Goal: Information Seeking & Learning: Learn about a topic

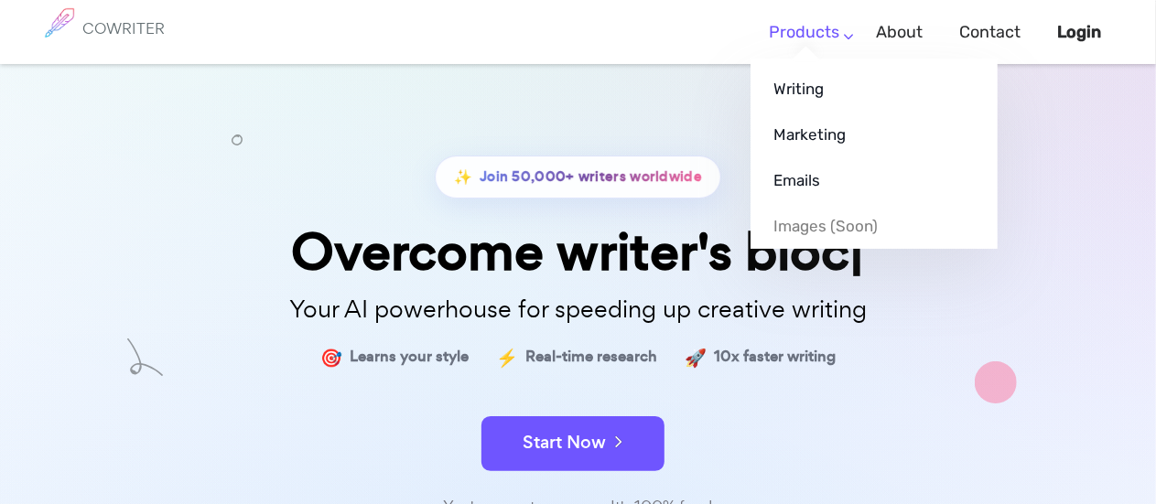
click at [837, 32] on link "Products" at bounding box center [804, 32] width 70 height 54
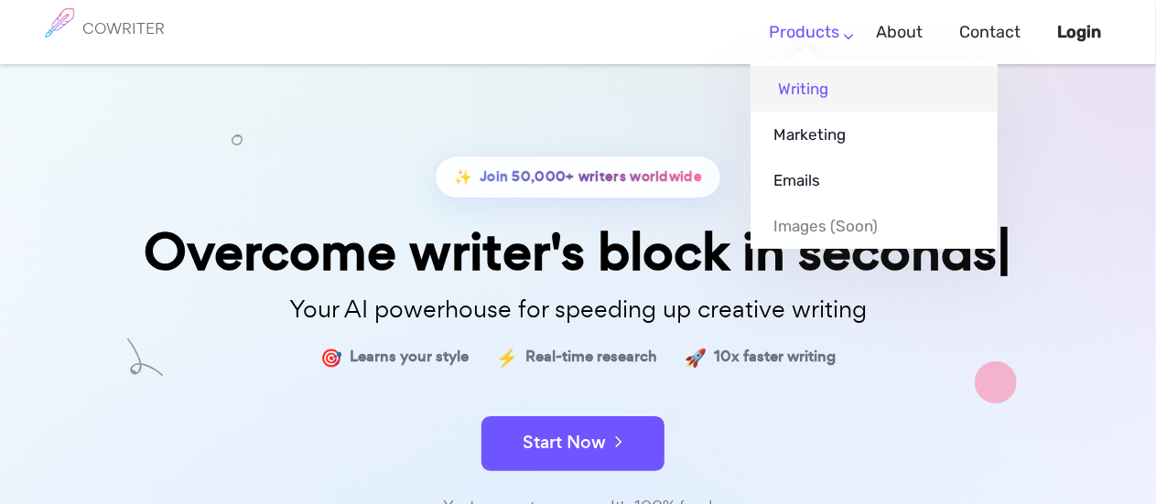
click at [796, 96] on link "Writing" at bounding box center [874, 89] width 247 height 46
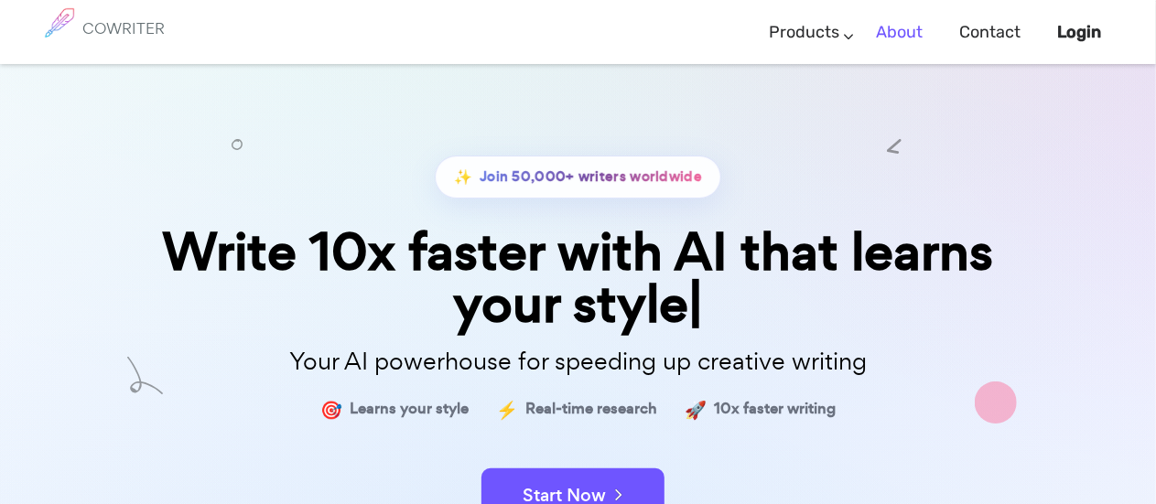
click at [894, 43] on link "About" at bounding box center [899, 32] width 47 height 54
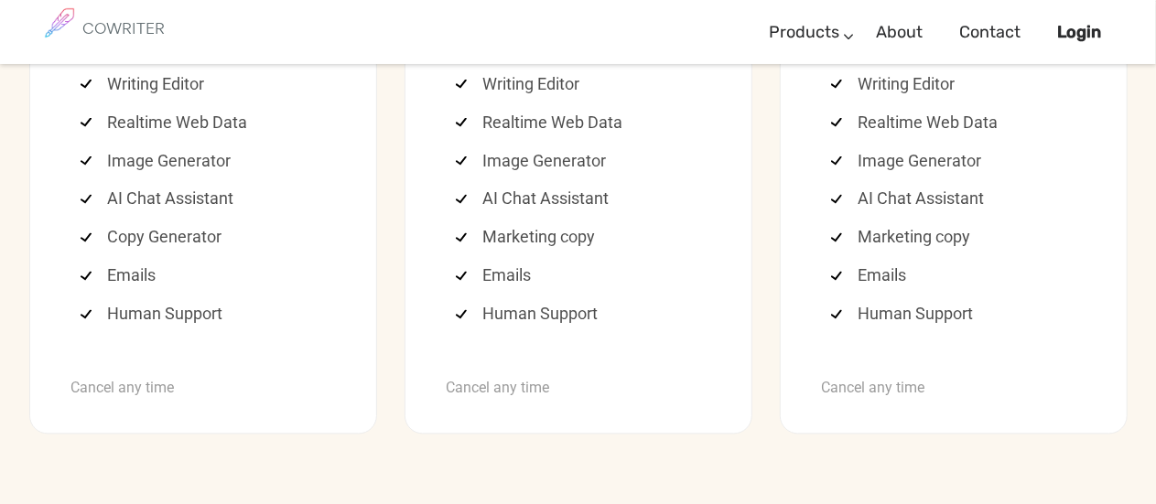
scroll to position [4952, 0]
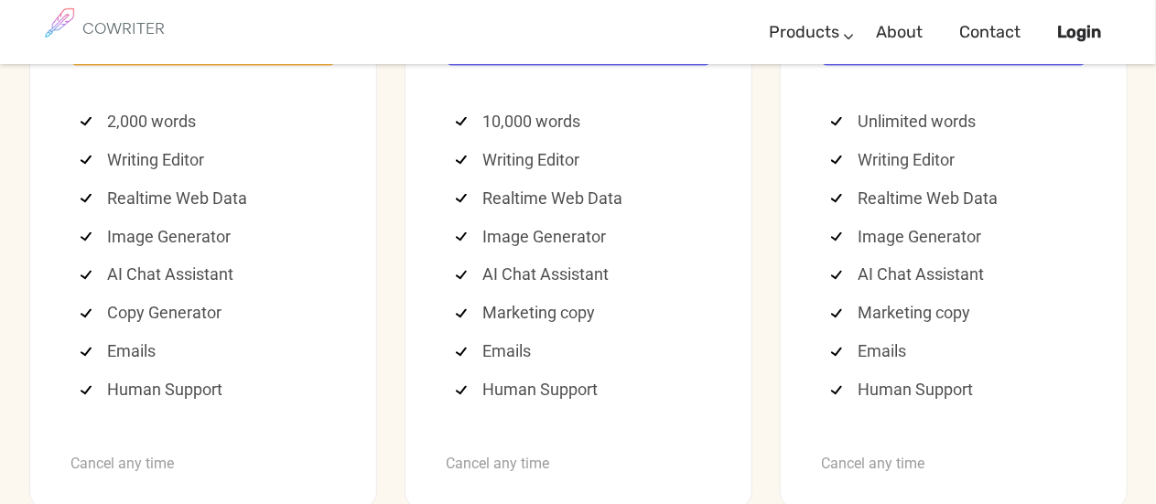
click at [216, 49] on b "Start now for free" at bounding box center [203, 40] width 117 height 17
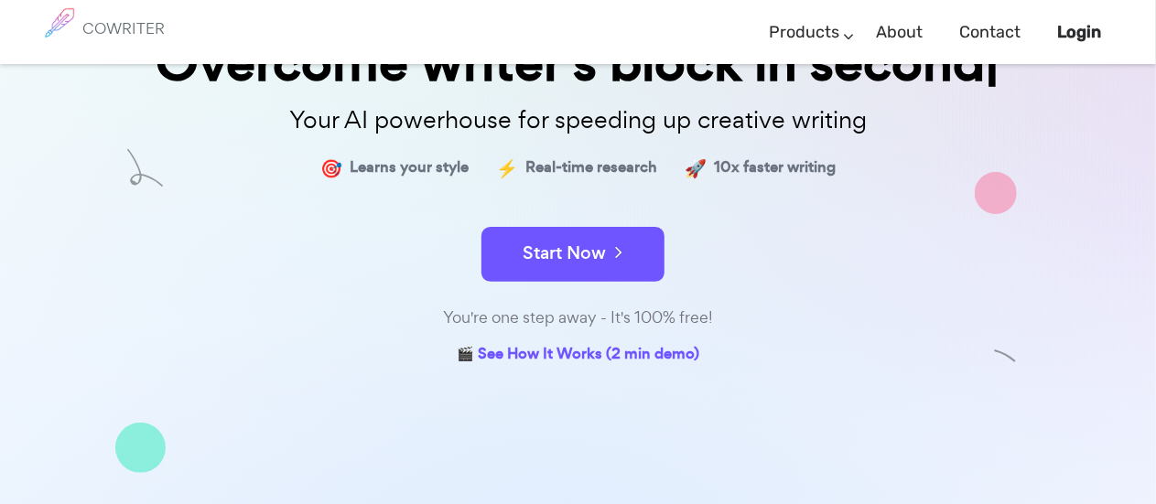
scroll to position [186, 0]
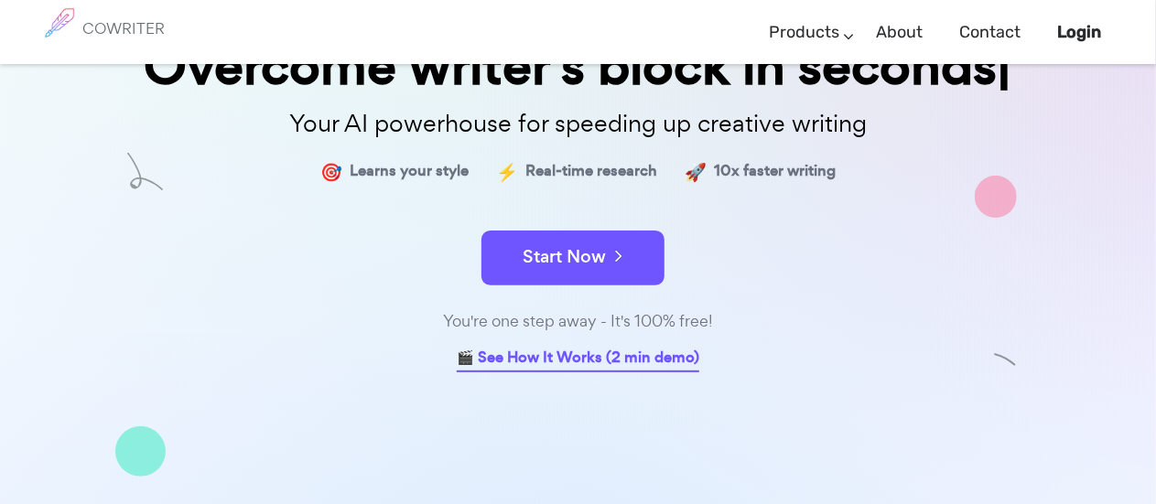
click at [640, 359] on link "🎬 See How It Works (2 min demo)" at bounding box center [578, 359] width 243 height 28
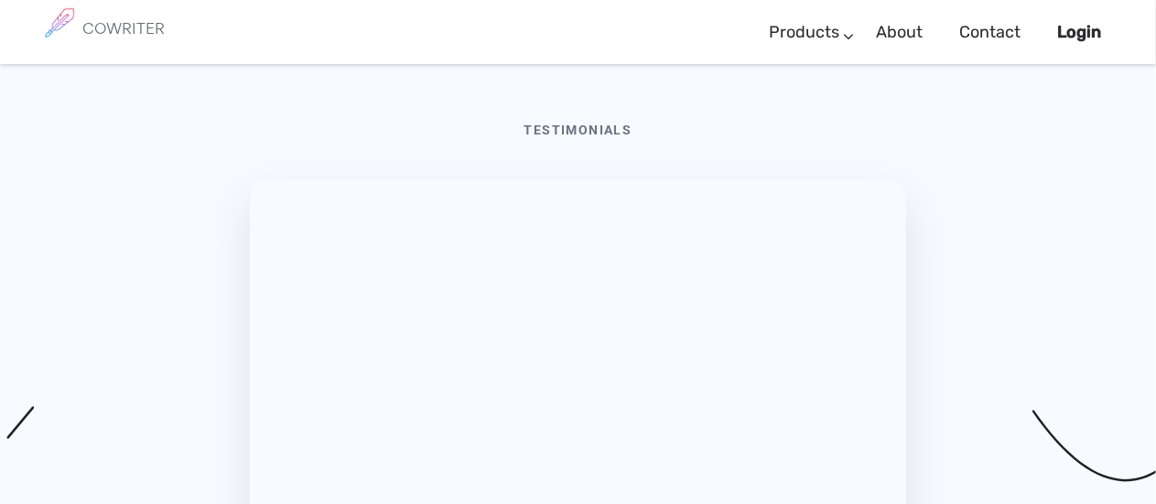
scroll to position [6354, 0]
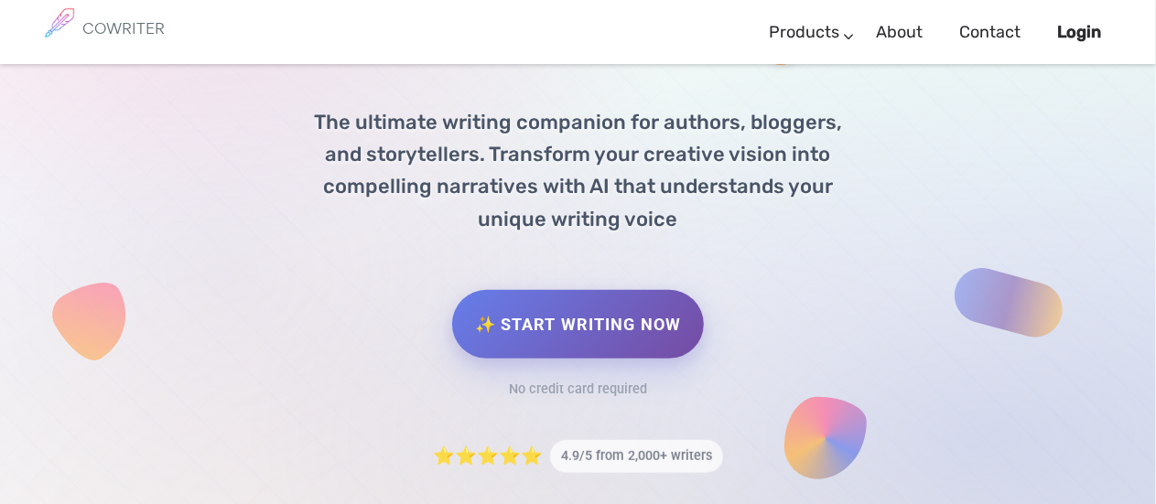
scroll to position [0, 0]
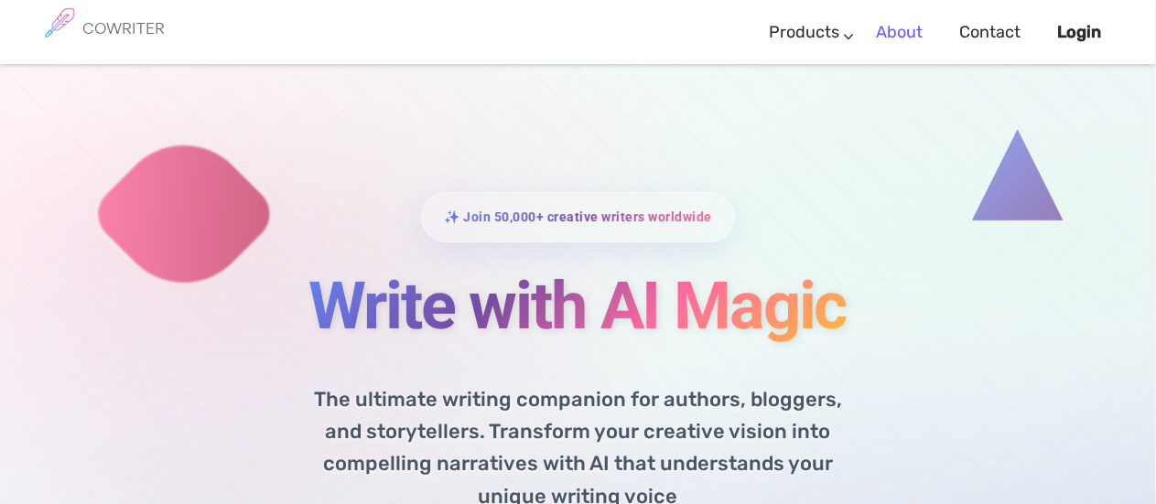
click at [901, 35] on link "About" at bounding box center [899, 32] width 47 height 54
click at [1075, 33] on b "Login" at bounding box center [1079, 32] width 44 height 20
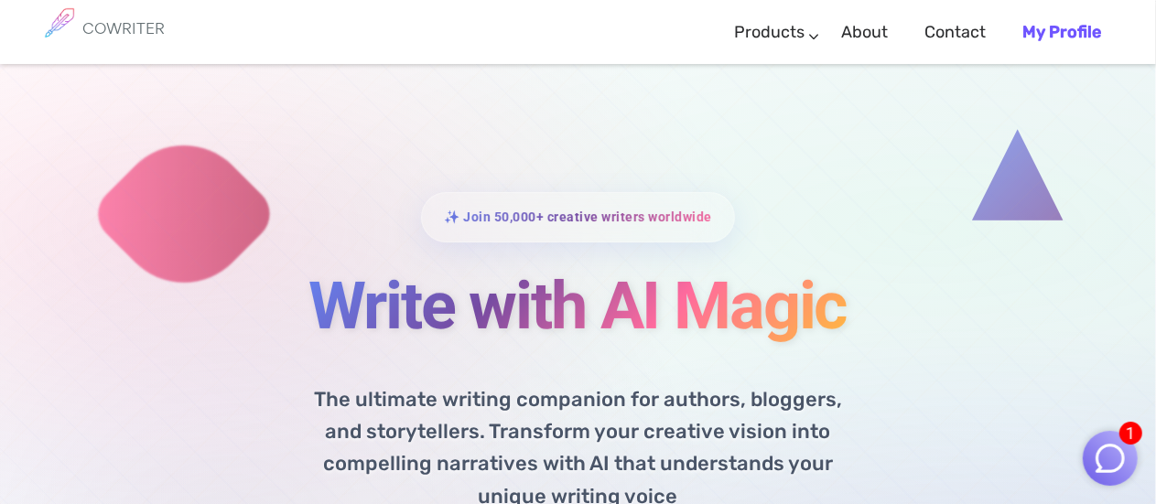
click at [1104, 457] on img "button" at bounding box center [1110, 458] width 35 height 35
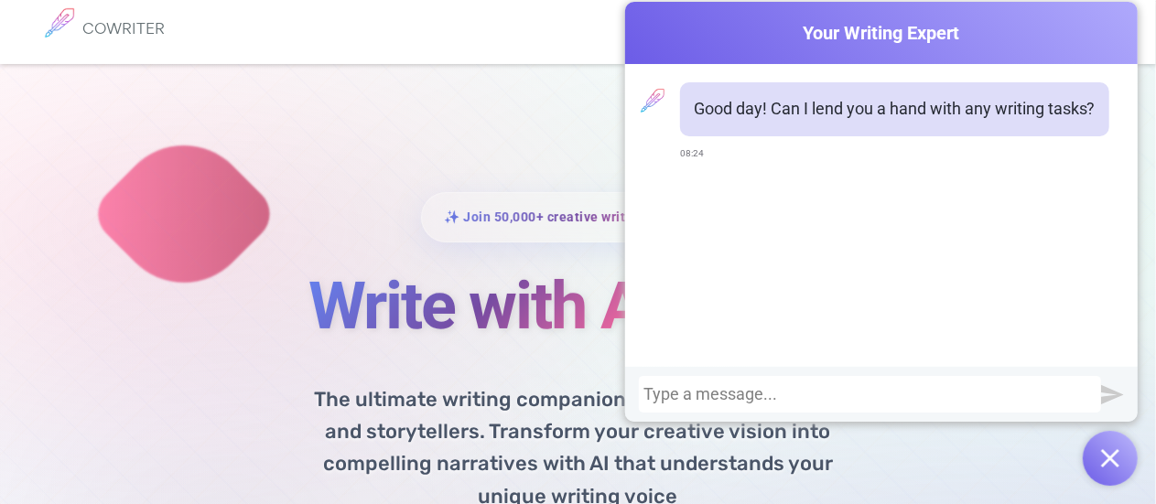
click at [503, 166] on div "✨ Join 50,000+ creative writers worldwide Write with AI Magic The ultimate writ…" at bounding box center [578, 471] width 1156 height 815
click at [1112, 16] on div "Cowriter Your Writing Expert" at bounding box center [881, 33] width 513 height 63
click at [357, 49] on div "COWRITER Products Writing Marketing Emails Images (soon) About Contact My Profi…" at bounding box center [578, 32] width 1083 height 64
click at [1117, 458] on img "button" at bounding box center [1110, 458] width 18 height 18
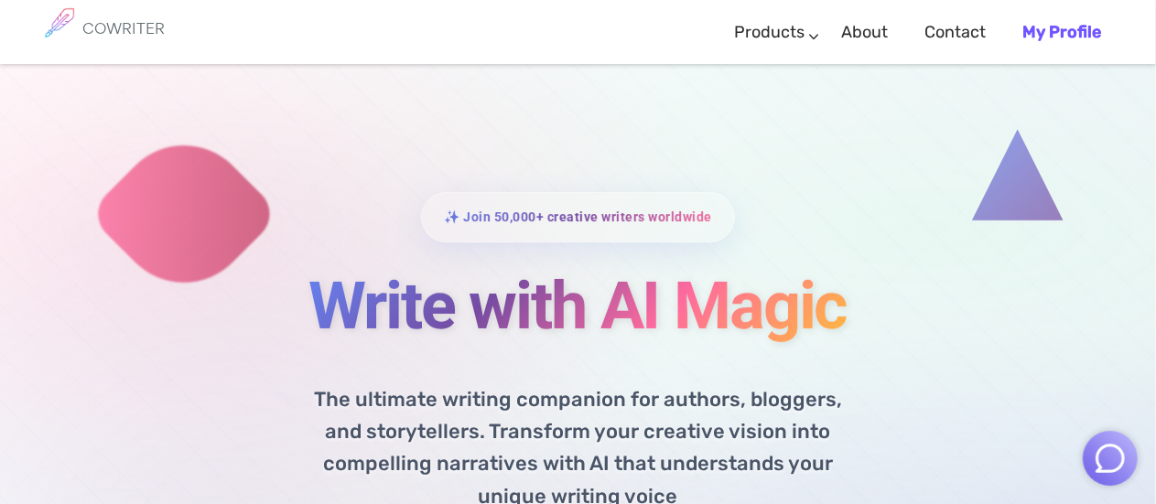
click at [1043, 30] on b "My Profile" at bounding box center [1061, 32] width 79 height 20
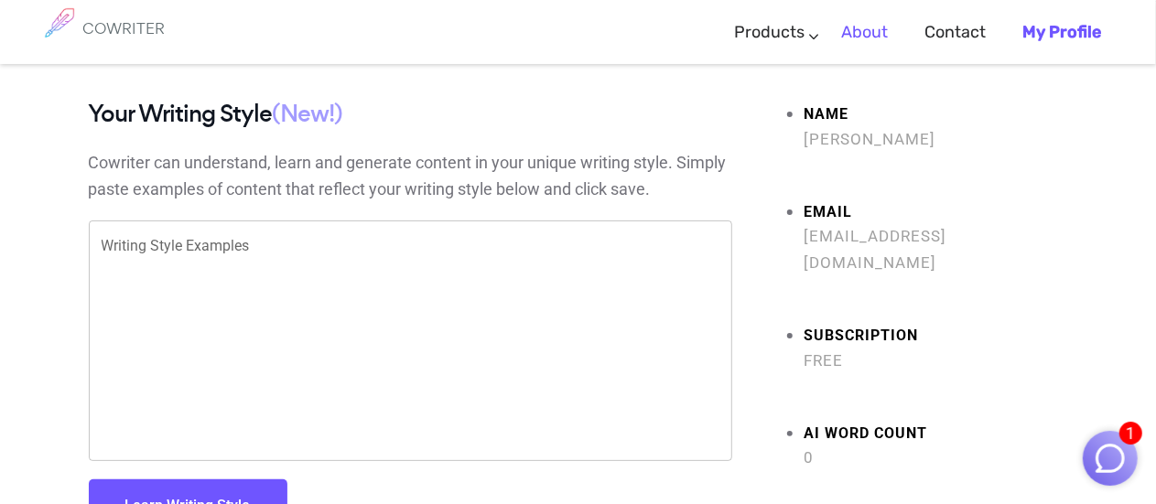
click at [865, 27] on link "About" at bounding box center [864, 32] width 47 height 54
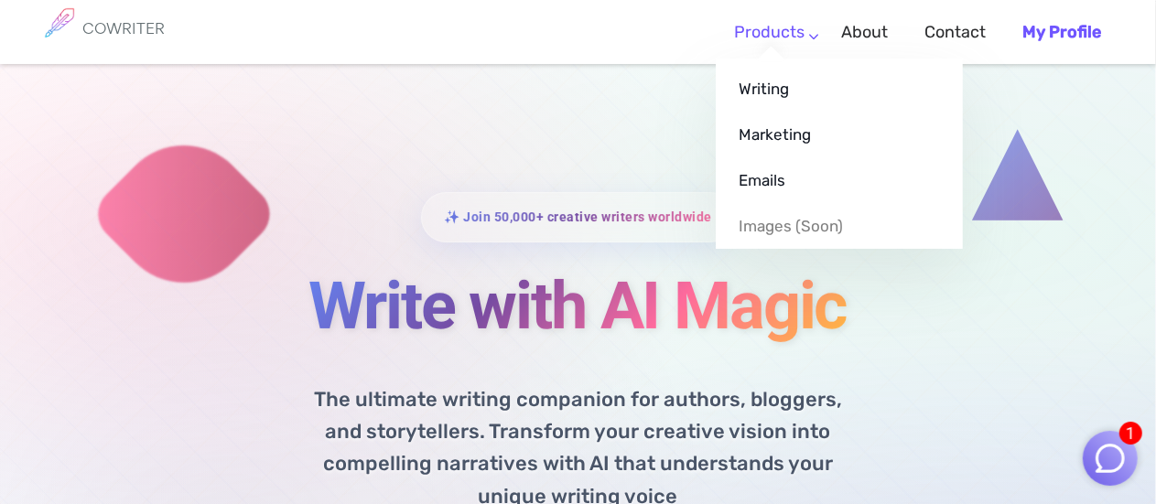
click at [797, 29] on link "Products" at bounding box center [769, 32] width 70 height 54
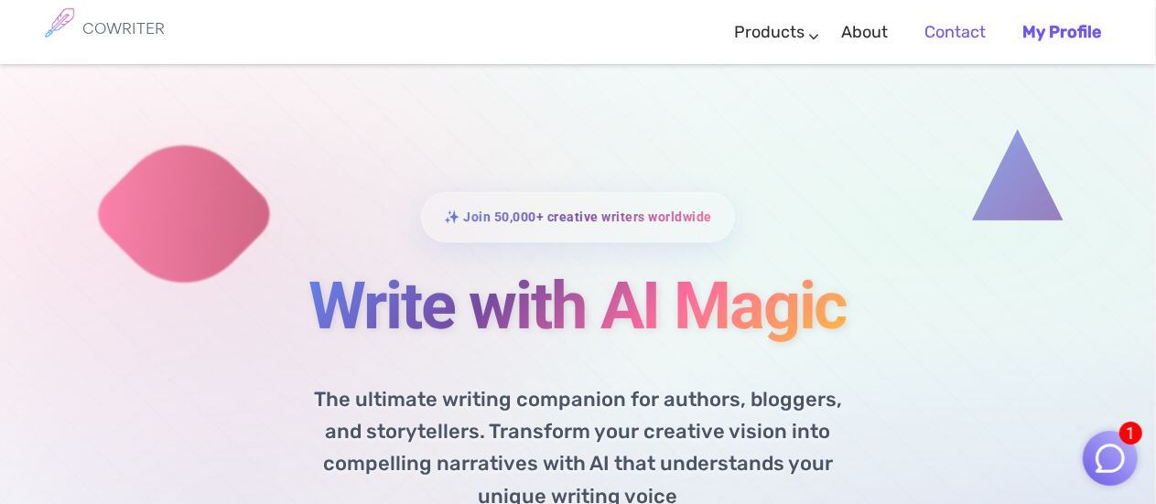
click at [946, 36] on link "Contact" at bounding box center [954, 32] width 61 height 54
click at [887, 166] on div "✨ Join 50,000+ creative writers worldwide Write with AI Magic The ultimate writ…" at bounding box center [578, 471] width 1156 height 815
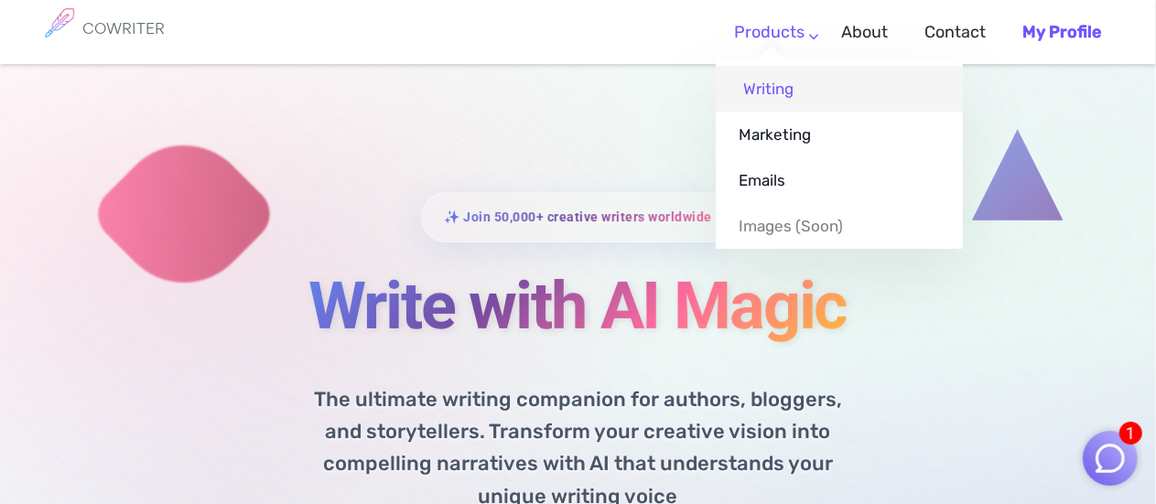
click at [765, 83] on link "Writing" at bounding box center [839, 89] width 247 height 46
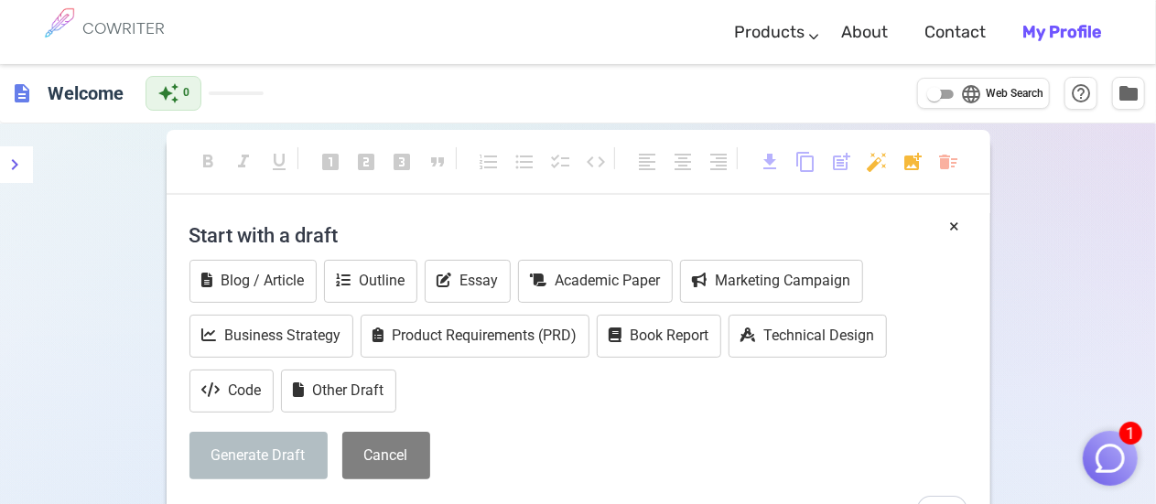
click at [1032, 36] on b "My Profile" at bounding box center [1061, 32] width 79 height 20
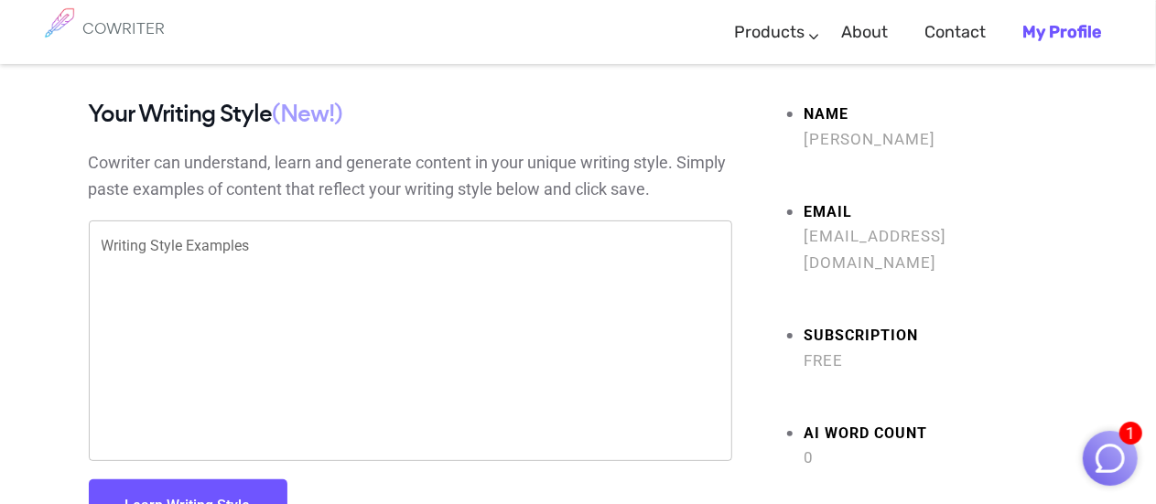
click at [1053, 34] on b "My Profile" at bounding box center [1061, 32] width 79 height 20
click at [862, 41] on link "About" at bounding box center [864, 32] width 47 height 54
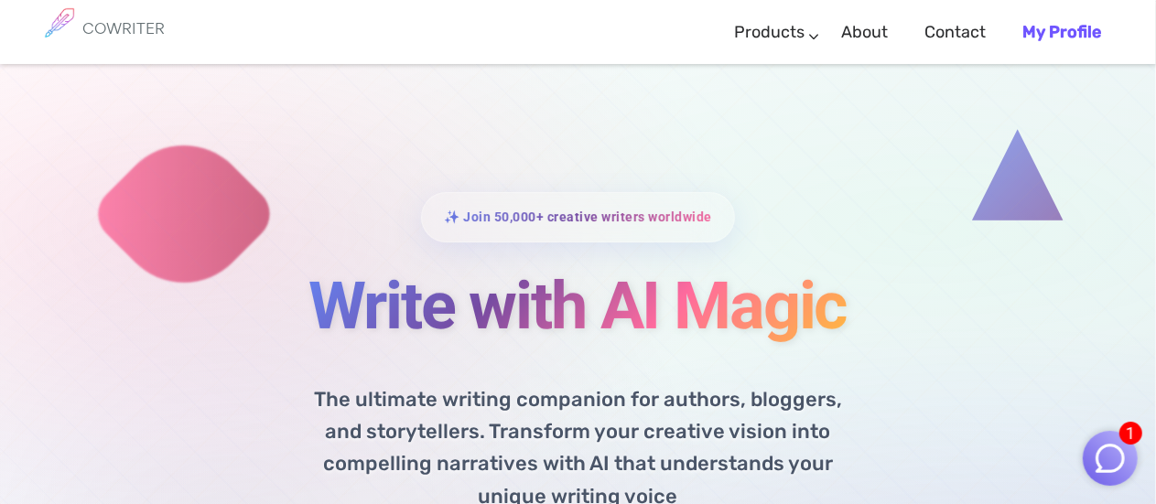
click at [889, 334] on h1 "Write with AI Magic" at bounding box center [579, 306] width 888 height 72
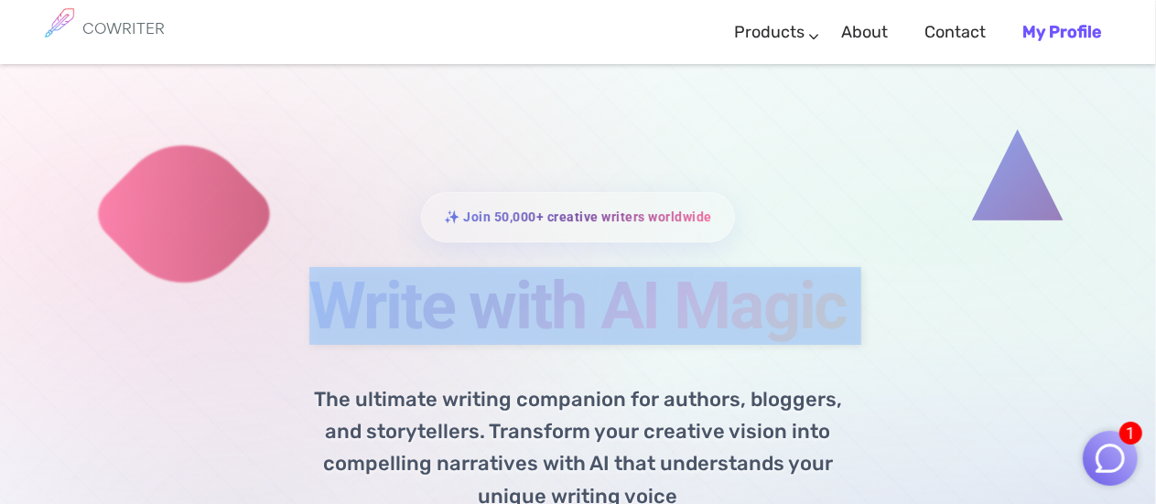
drag, startPoint x: 889, startPoint y: 334, endPoint x: 729, endPoint y: -43, distance: 409.7
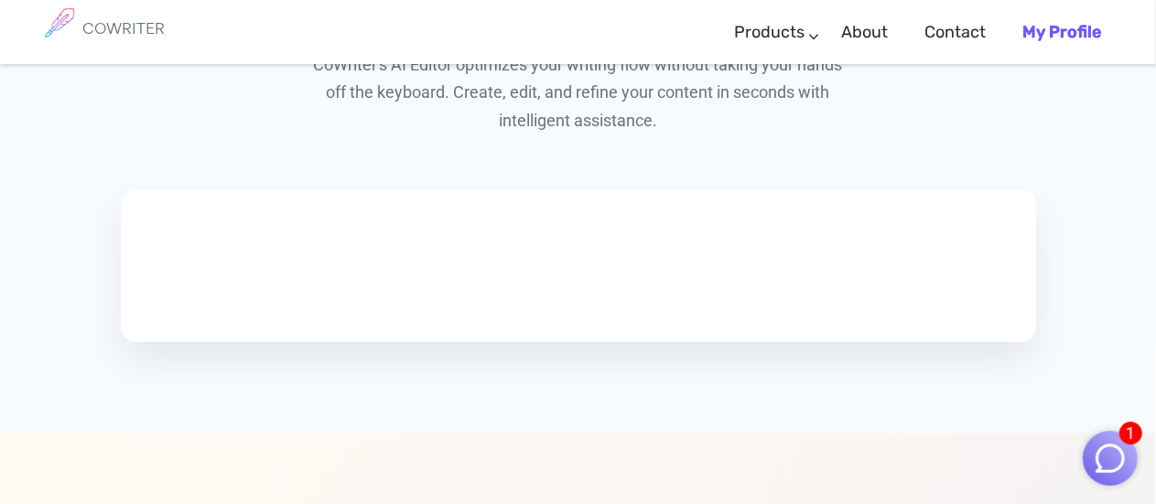
scroll to position [1038, 0]
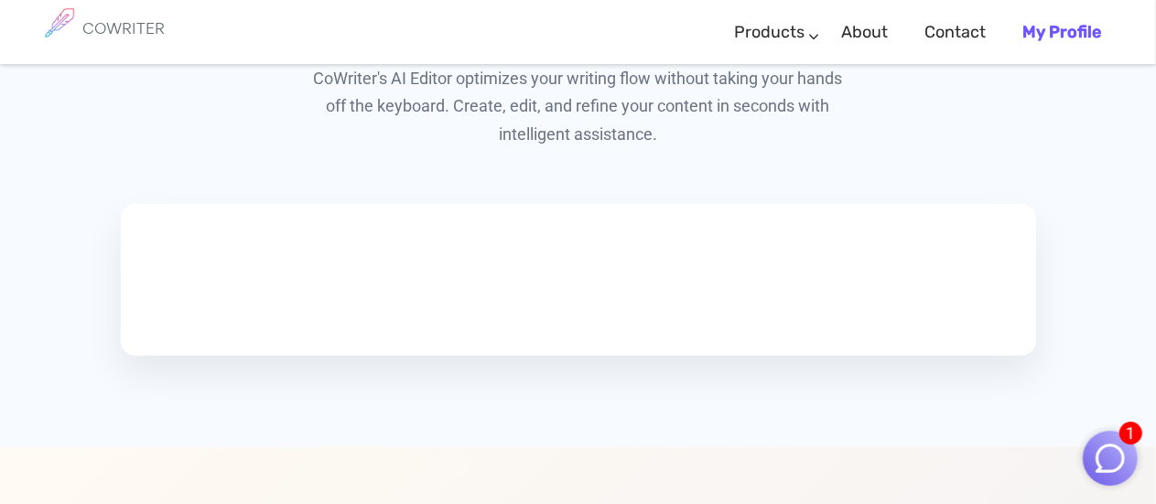
click at [145, 31] on h6 "COWRITER" at bounding box center [123, 28] width 82 height 16
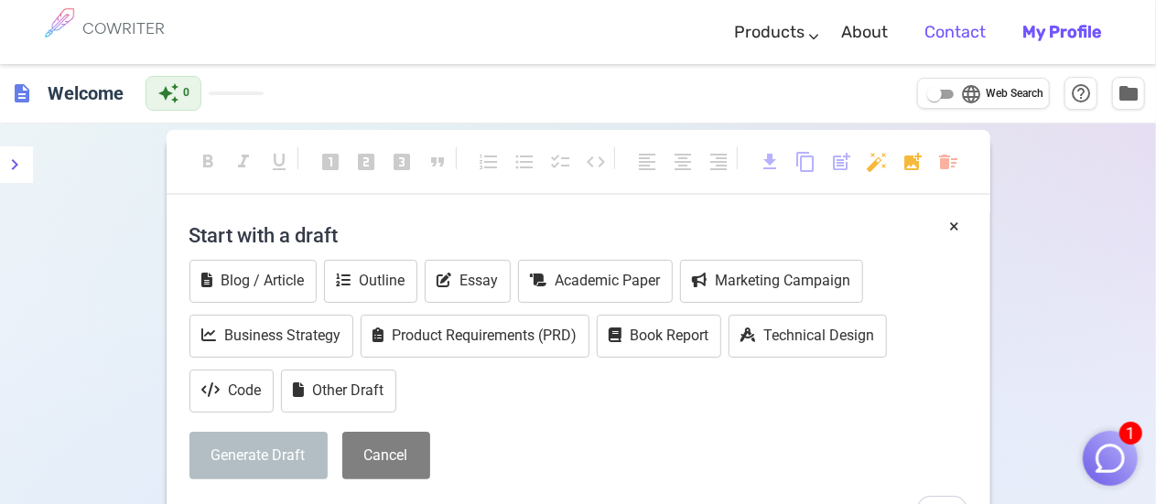
click at [948, 34] on link "Contact" at bounding box center [954, 32] width 61 height 54
click at [857, 32] on link "About" at bounding box center [864, 32] width 47 height 54
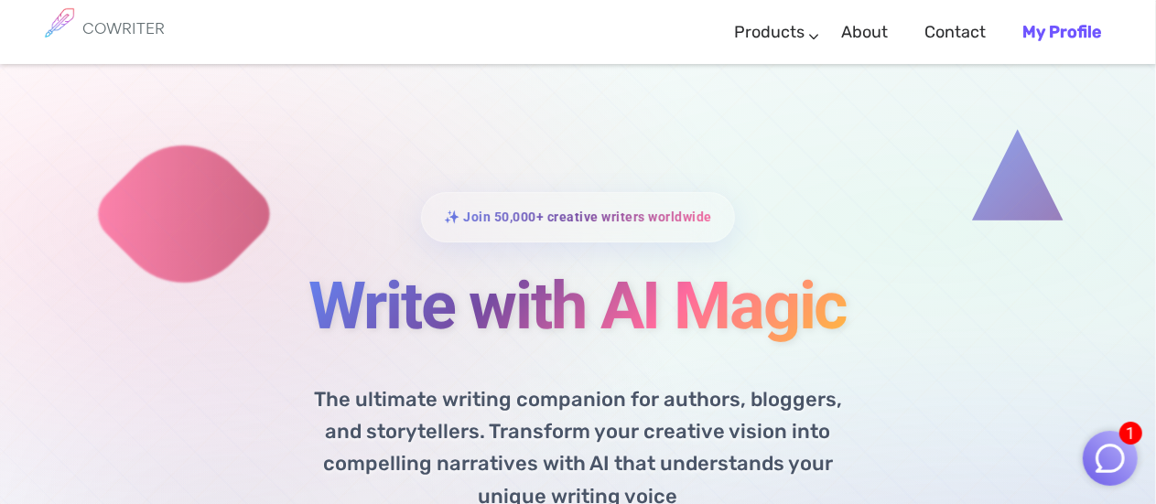
drag, startPoint x: 471, startPoint y: 67, endPoint x: 107, endPoint y: -111, distance: 405.2
